Goal: Task Accomplishment & Management: Manage account settings

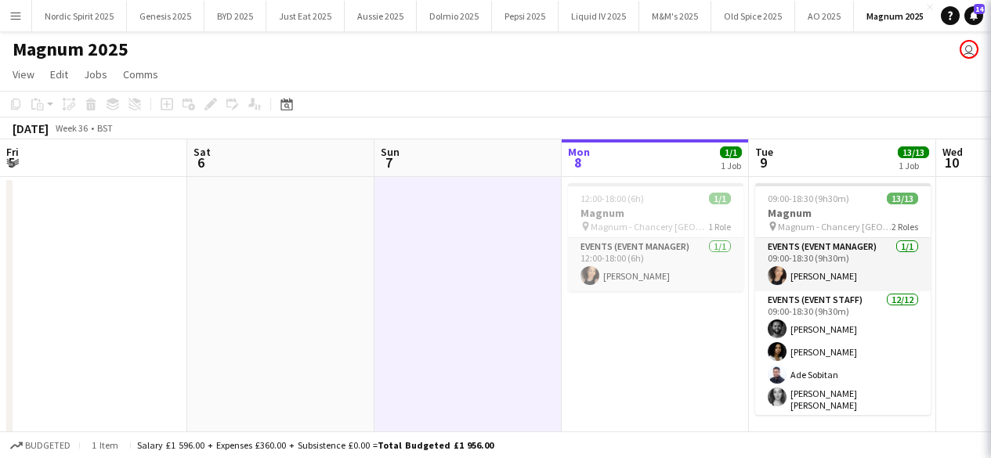
click at [17, 16] on app-icon "Menu" at bounding box center [15, 15] width 13 height 13
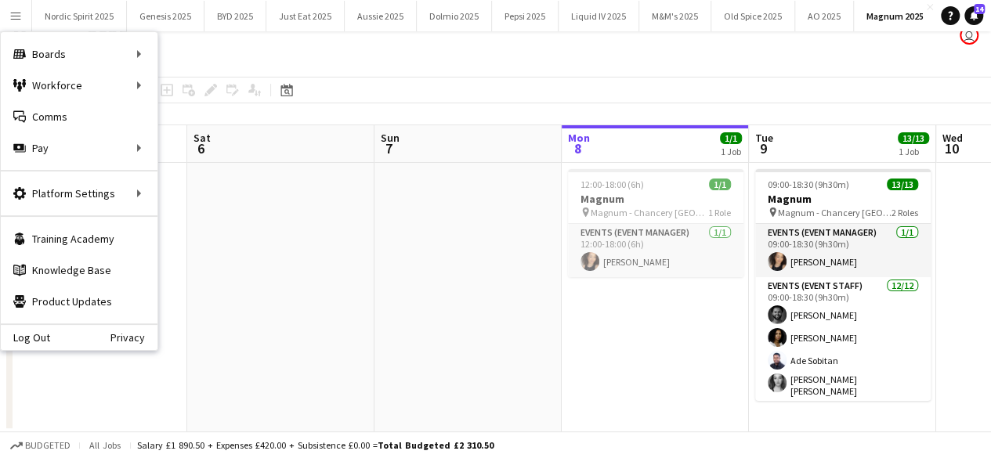
scroll to position [134, 0]
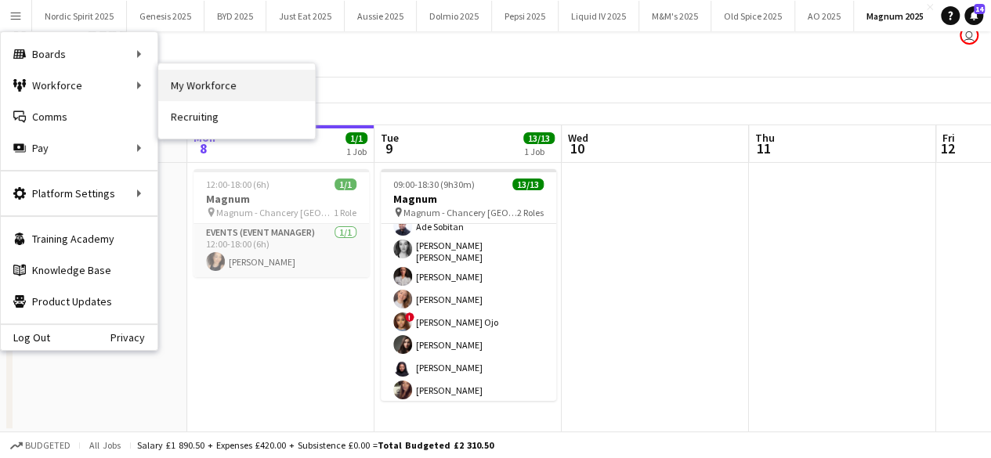
click at [185, 81] on link "My Workforce" at bounding box center [236, 85] width 157 height 31
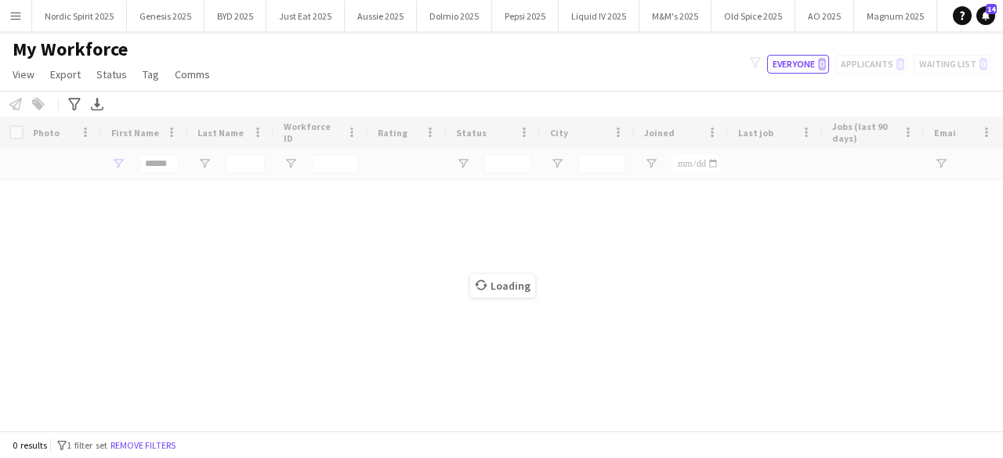
click at [165, 165] on div "Loading" at bounding box center [501, 274] width 1003 height 314
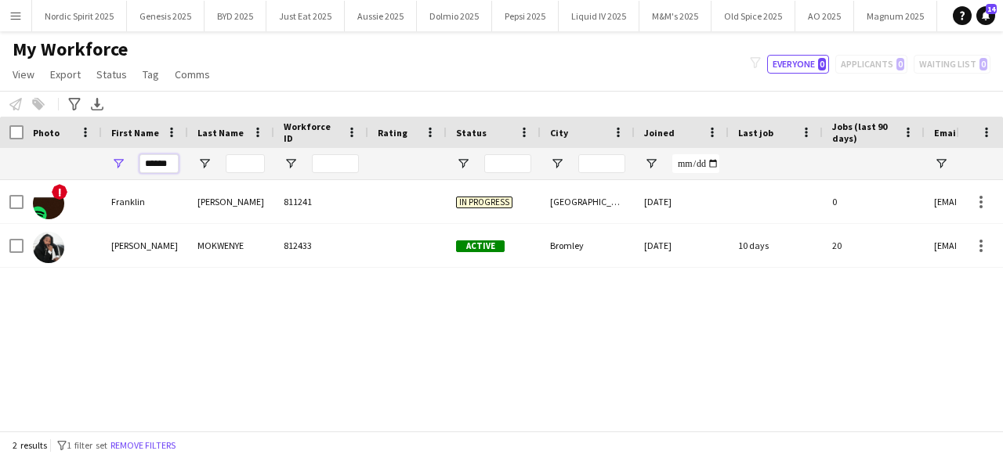
click at [165, 165] on input "******" at bounding box center [159, 163] width 39 height 19
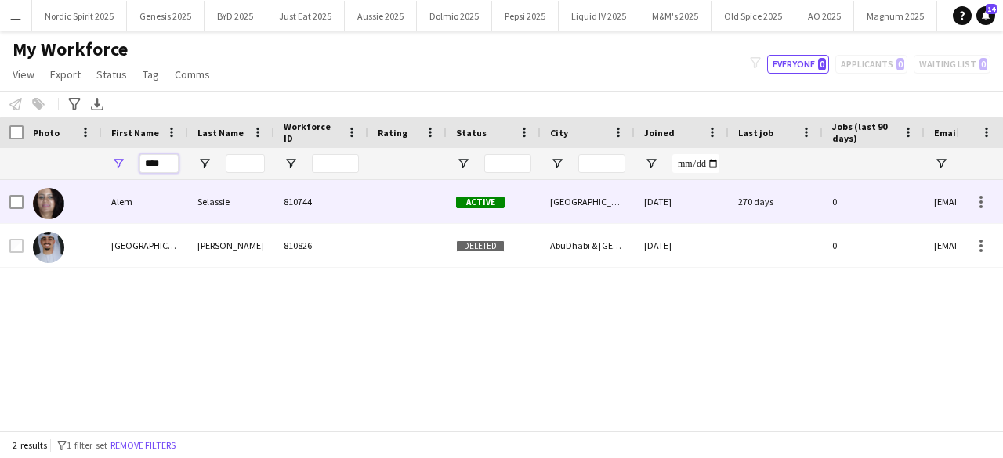
type input "****"
click at [58, 206] on img at bounding box center [48, 203] width 31 height 31
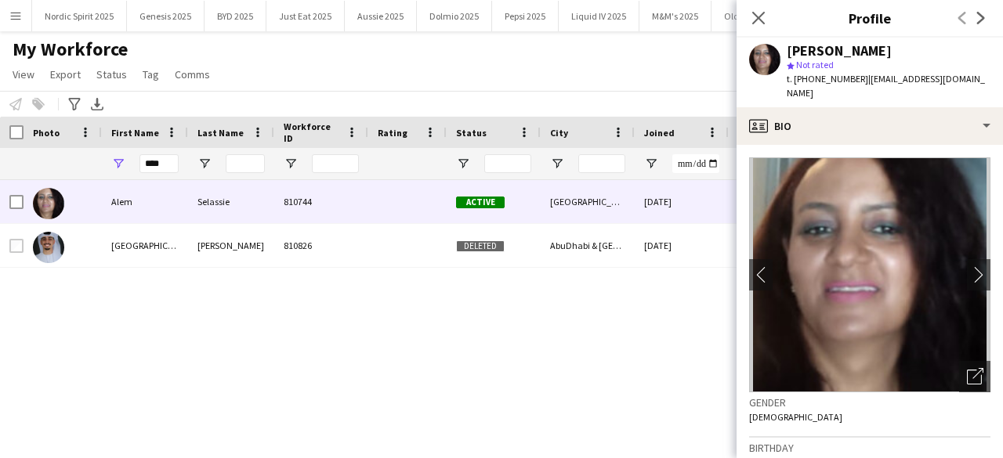
click at [126, 354] on div "[PERSON_NAME] 810744 Active [GEOGRAPHIC_DATA] [DATE] 270 days 0 [EMAIL_ADDRESS]…" at bounding box center [478, 299] width 956 height 239
click at [129, 335] on div "[PERSON_NAME] 810744 Active [GEOGRAPHIC_DATA] [DATE] 270 days 0 [EMAIL_ADDRESS]…" at bounding box center [478, 299] width 956 height 239
click at [767, 15] on app-icon "Close pop-in" at bounding box center [759, 18] width 23 height 23
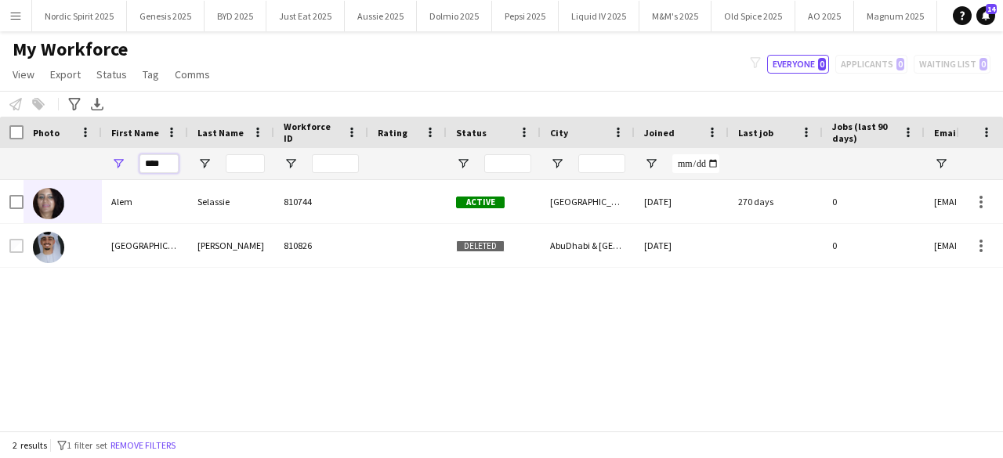
click at [150, 162] on input "****" at bounding box center [159, 163] width 39 height 19
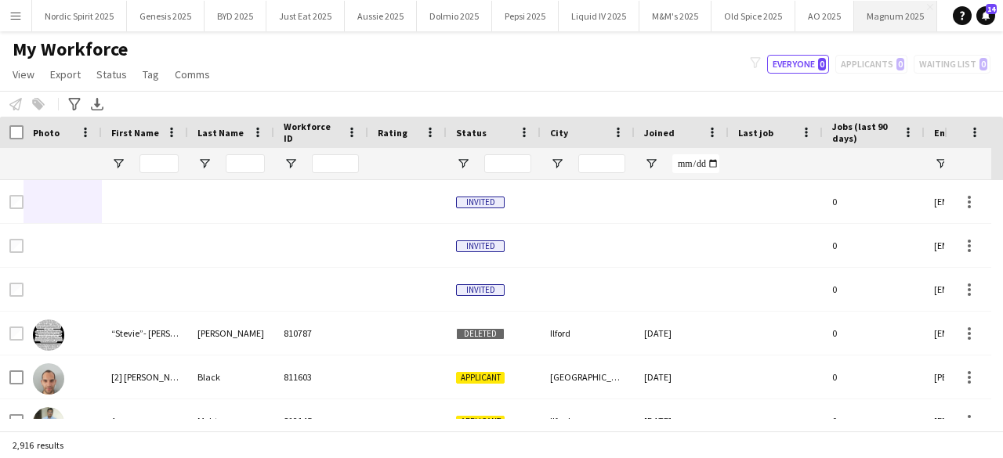
click at [872, 10] on button "Magnum 2025 Close" at bounding box center [895, 16] width 83 height 31
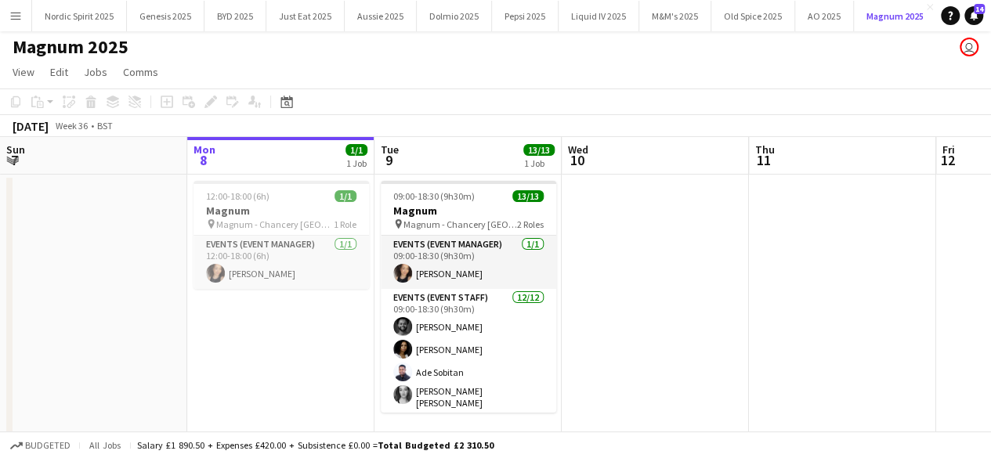
scroll to position [14, 0]
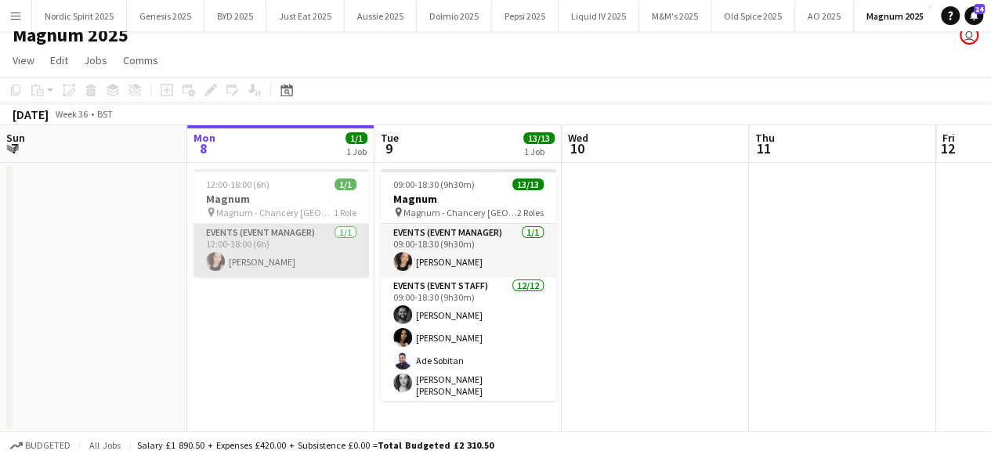
click at [219, 262] on app-user-avatar at bounding box center [215, 261] width 19 height 19
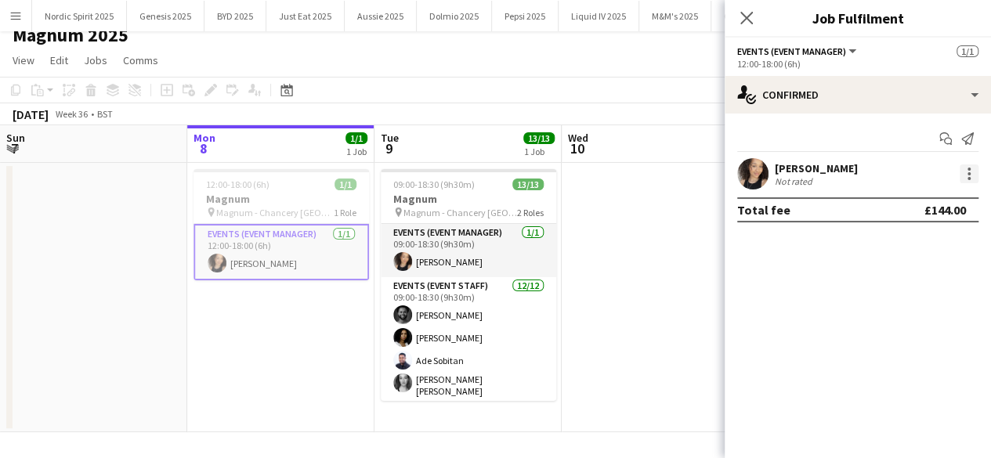
click at [968, 172] on div at bounding box center [969, 173] width 3 height 3
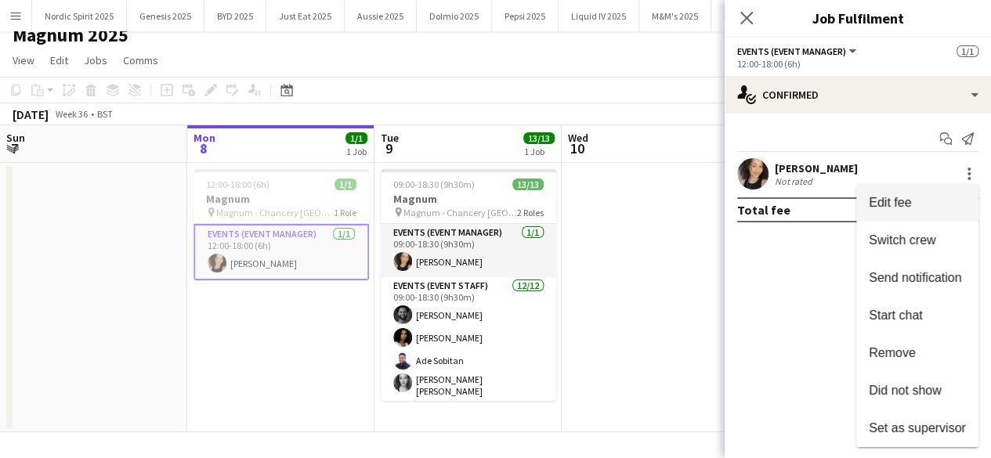
click at [907, 212] on button "Edit fee" at bounding box center [918, 203] width 122 height 38
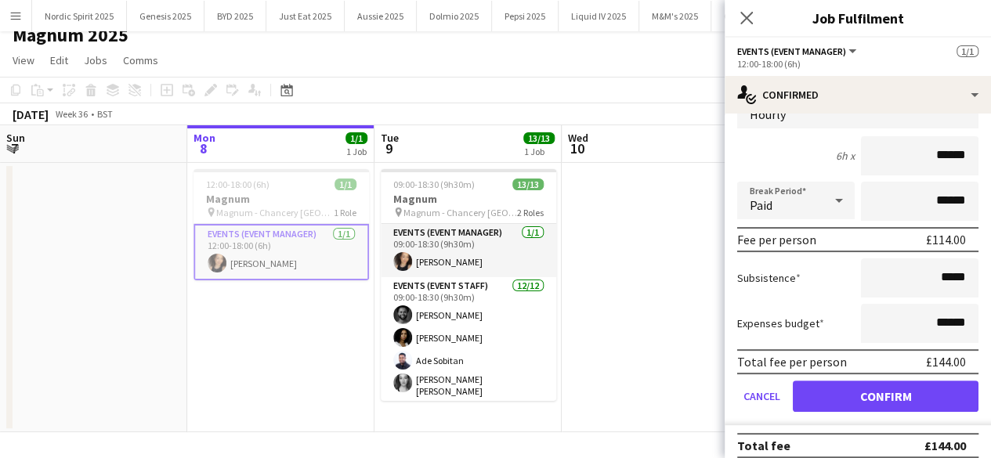
scroll to position [128, 0]
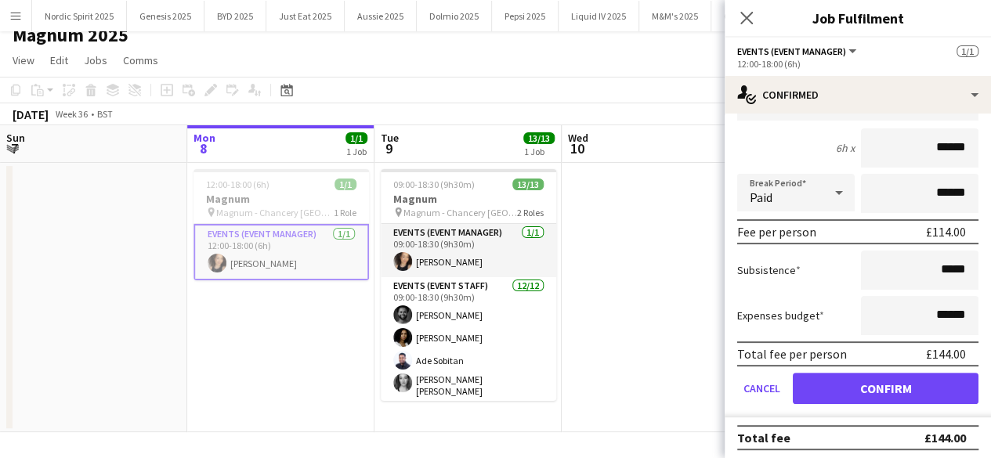
click at [737, 22] on div "Close pop-in" at bounding box center [747, 18] width 44 height 36
click at [752, 19] on icon "Close pop-in" at bounding box center [746, 17] width 15 height 15
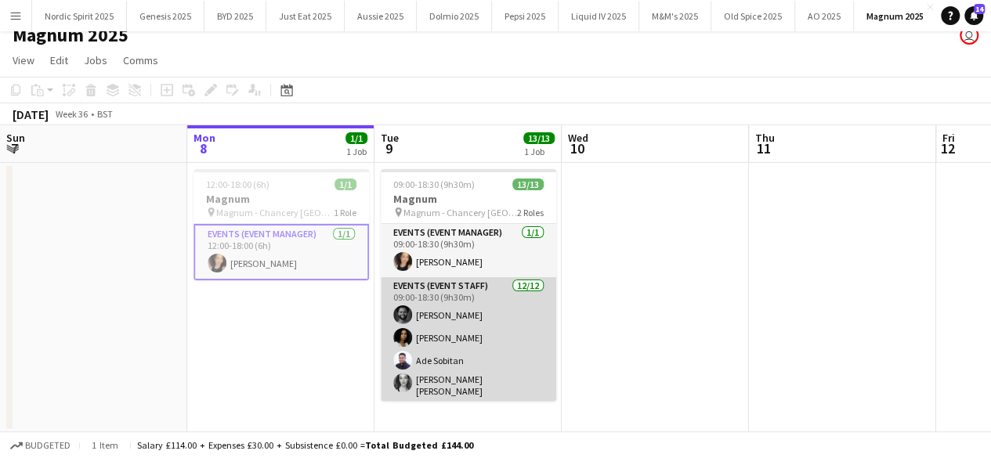
click at [420, 308] on app-card-role "Events (Event Staff) [DATE] 09:00-18:30 (9h30m) [PERSON_NAME] [PERSON_NAME] [PE…" at bounding box center [469, 431] width 176 height 308
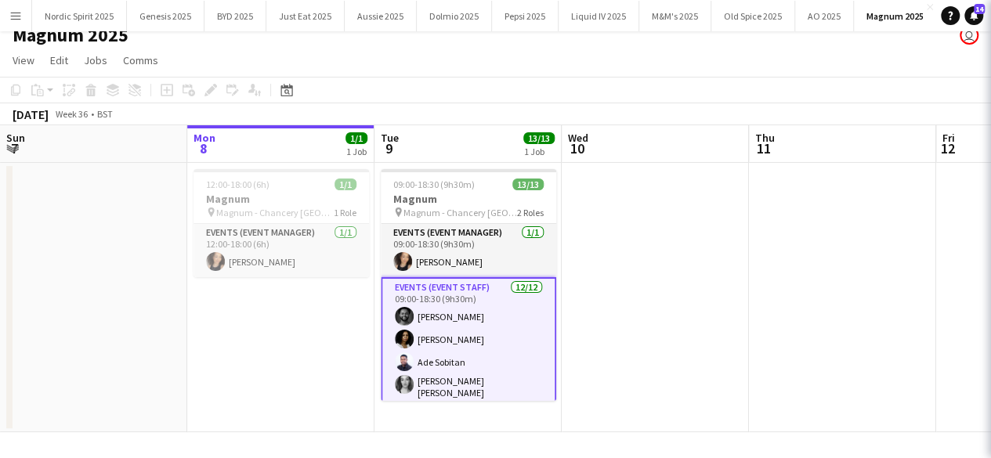
scroll to position [0, 375]
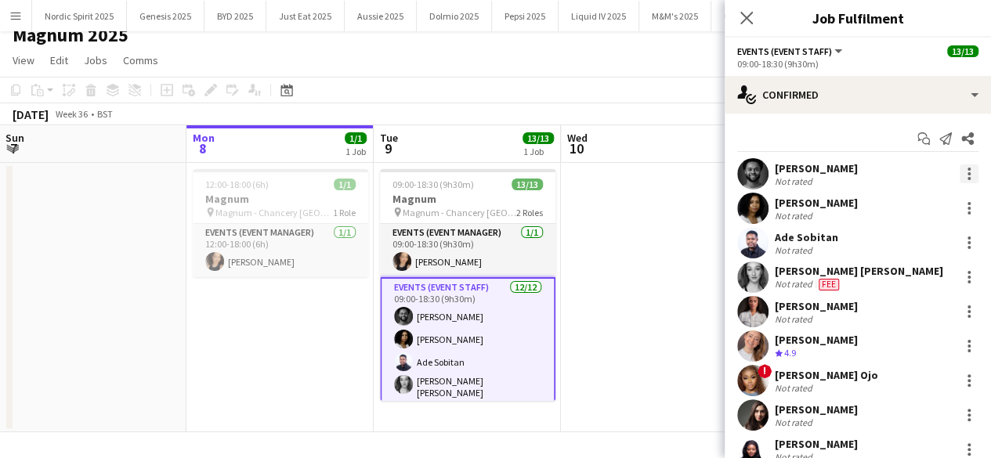
click at [960, 181] on div at bounding box center [969, 174] width 19 height 19
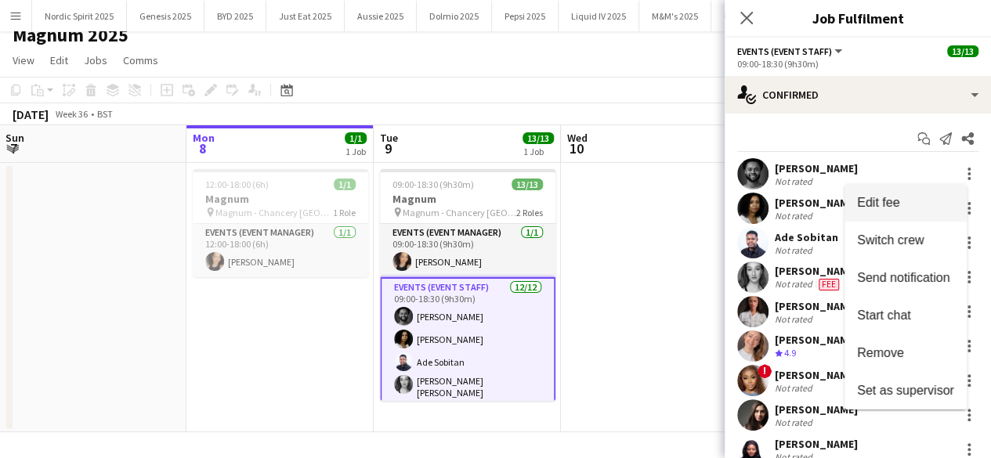
click at [908, 216] on button "Edit fee" at bounding box center [906, 203] width 122 height 38
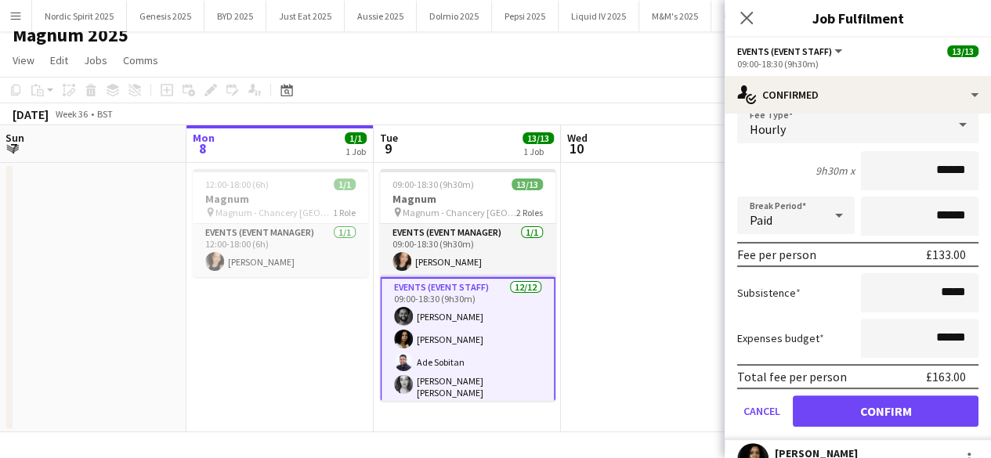
scroll to position [107, 0]
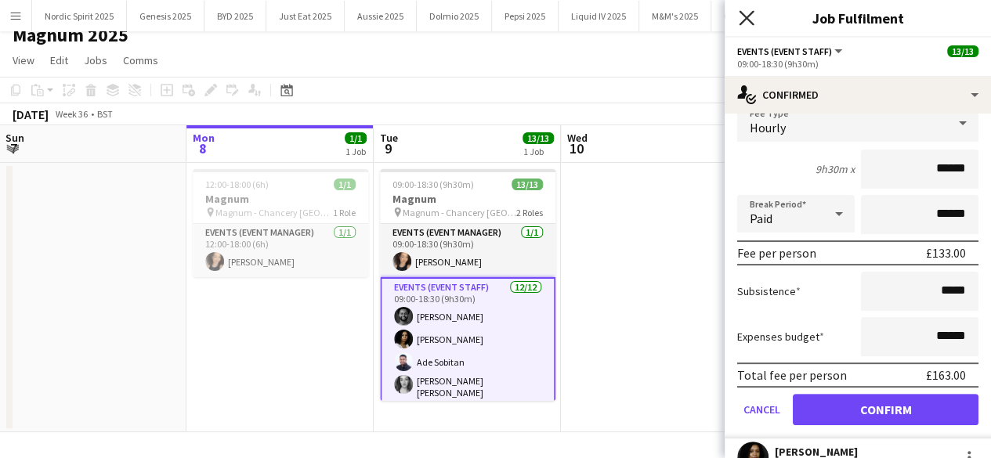
click at [748, 22] on icon "Close pop-in" at bounding box center [746, 17] width 15 height 15
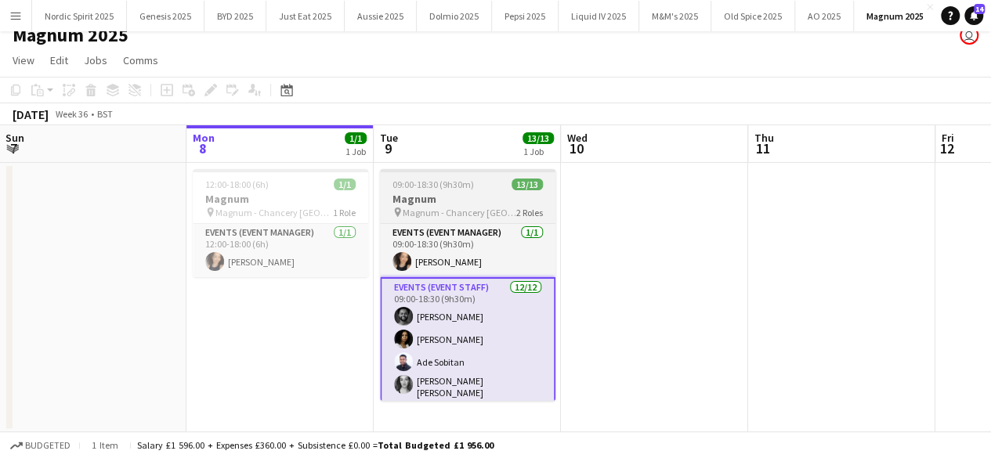
click at [555, 308] on div "Events (Event Manager) [DATE] 09:00-18:30 (9h30m) [PERSON_NAME] Events (Event S…" at bounding box center [468, 312] width 176 height 178
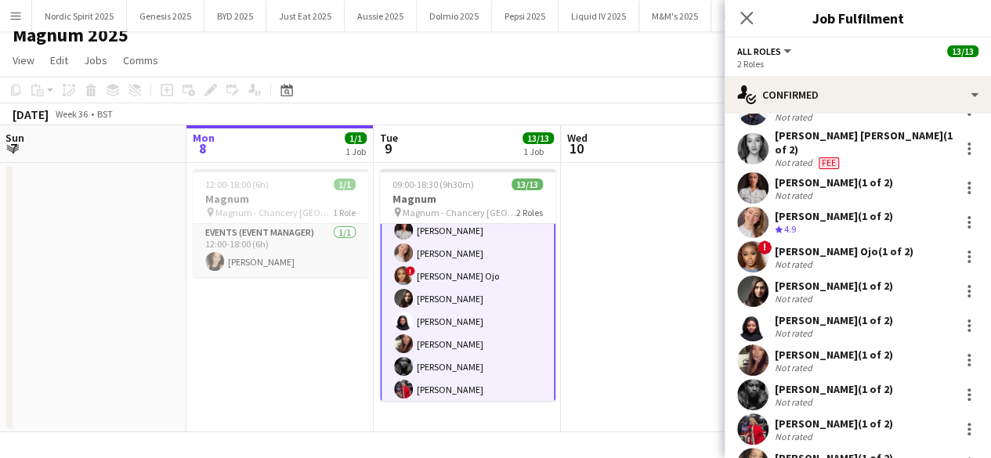
scroll to position [136, 0]
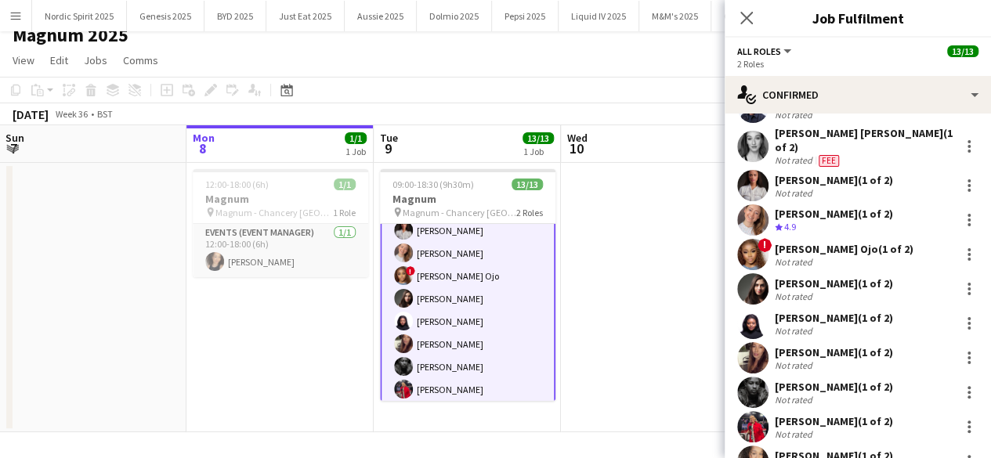
click at [745, 274] on app-user-avatar at bounding box center [752, 289] width 31 height 31
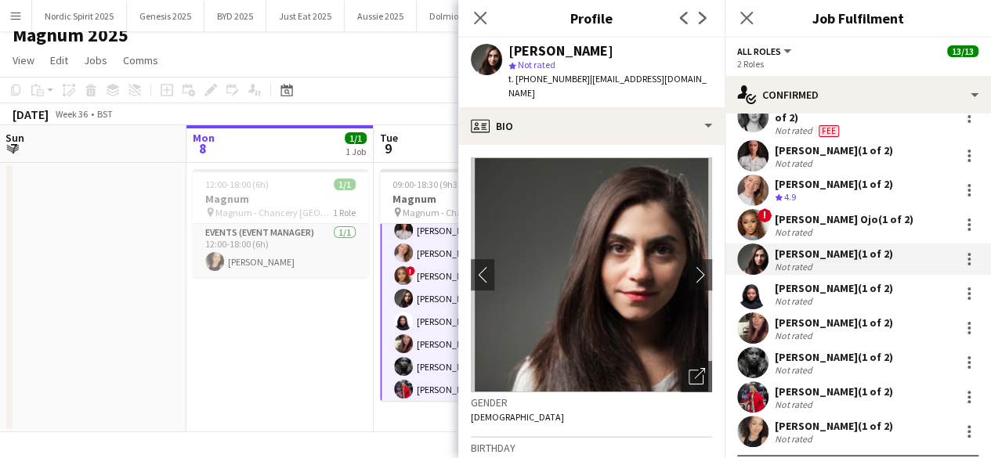
scroll to position [190, 0]
